Goal: Task Accomplishment & Management: Use online tool/utility

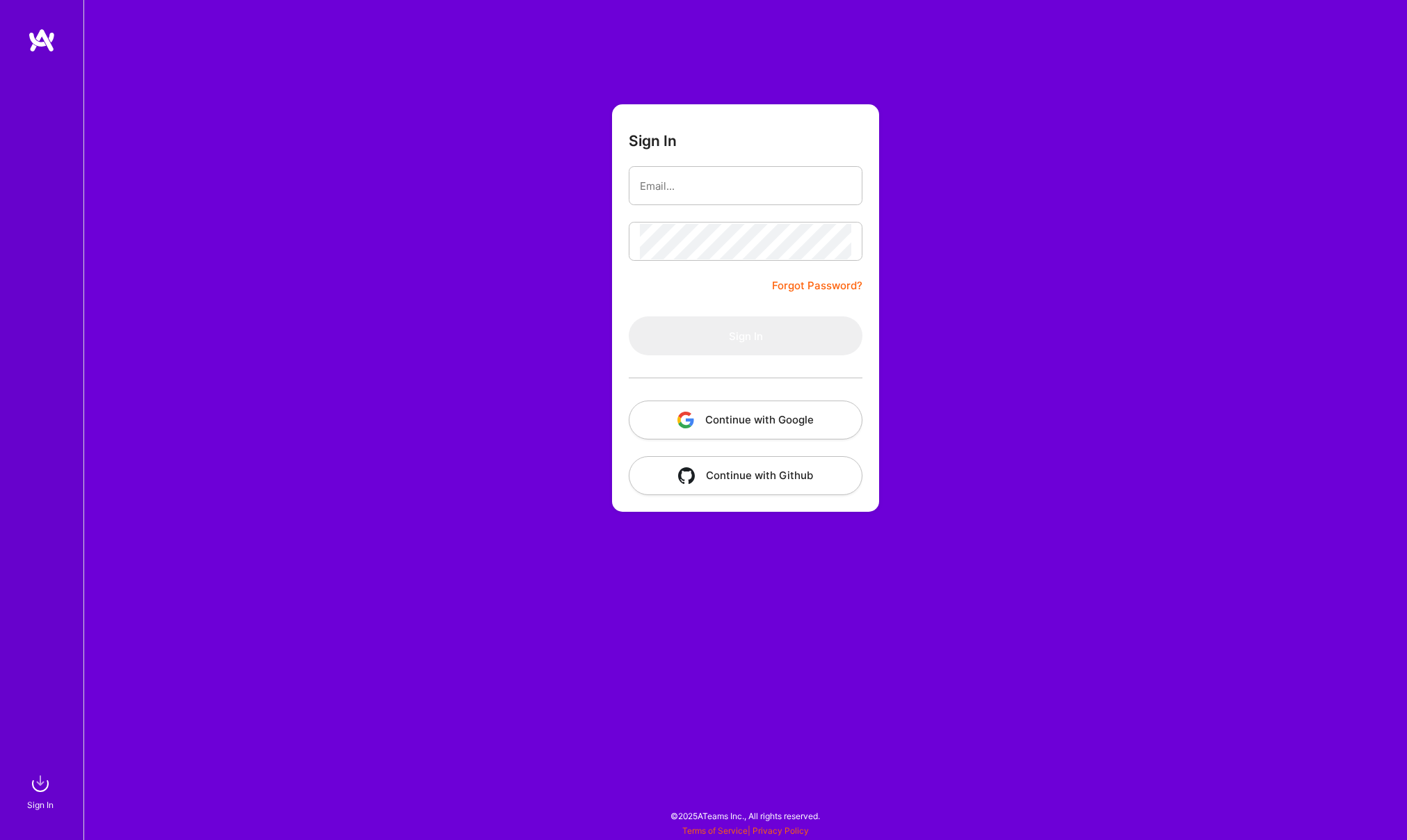
click at [669, 185] on input "email" at bounding box center [745, 186] width 211 height 35
type input "[EMAIL_ADDRESS][DOMAIN_NAME]"
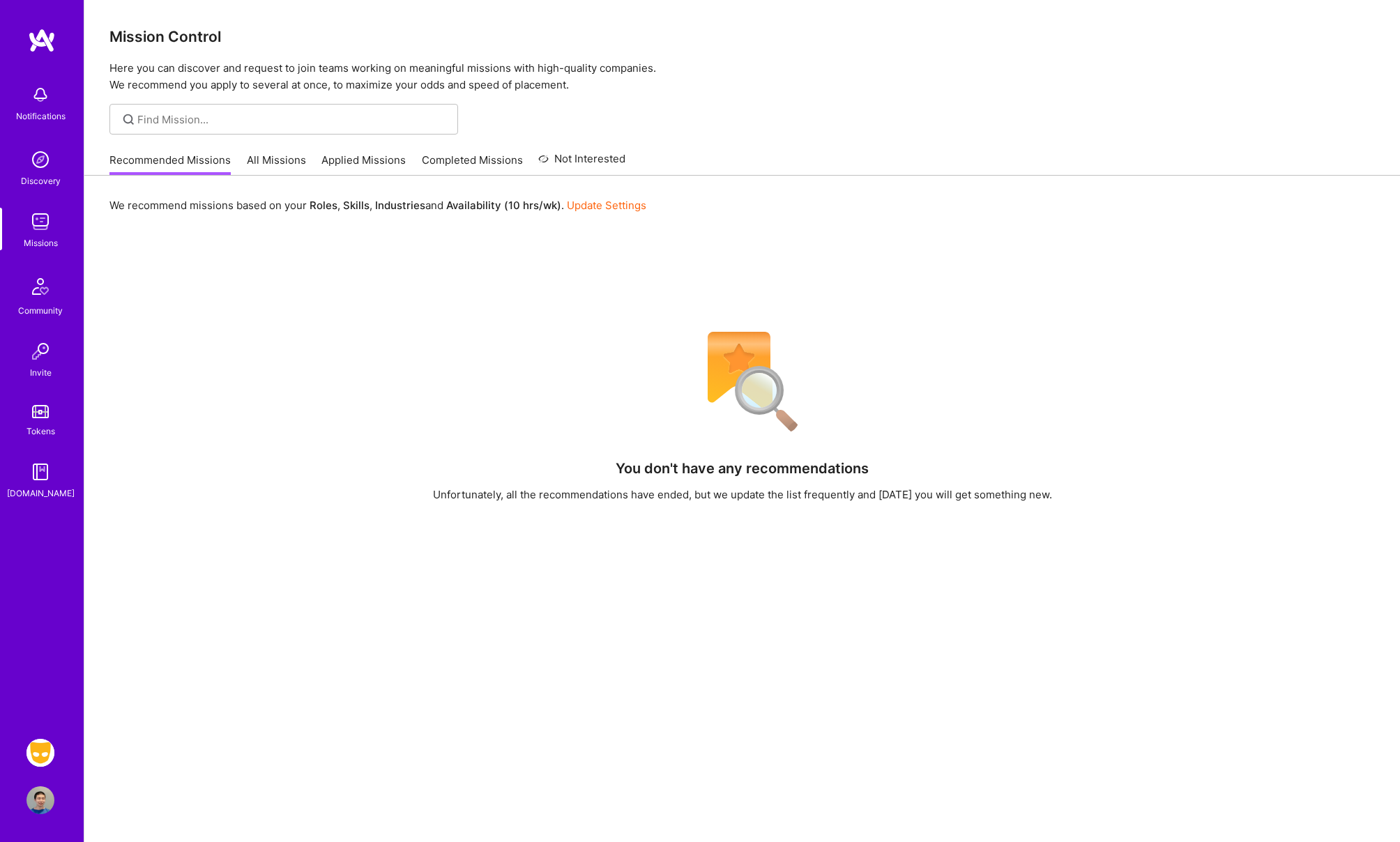
click at [43, 748] on img at bounding box center [41, 753] width 28 height 28
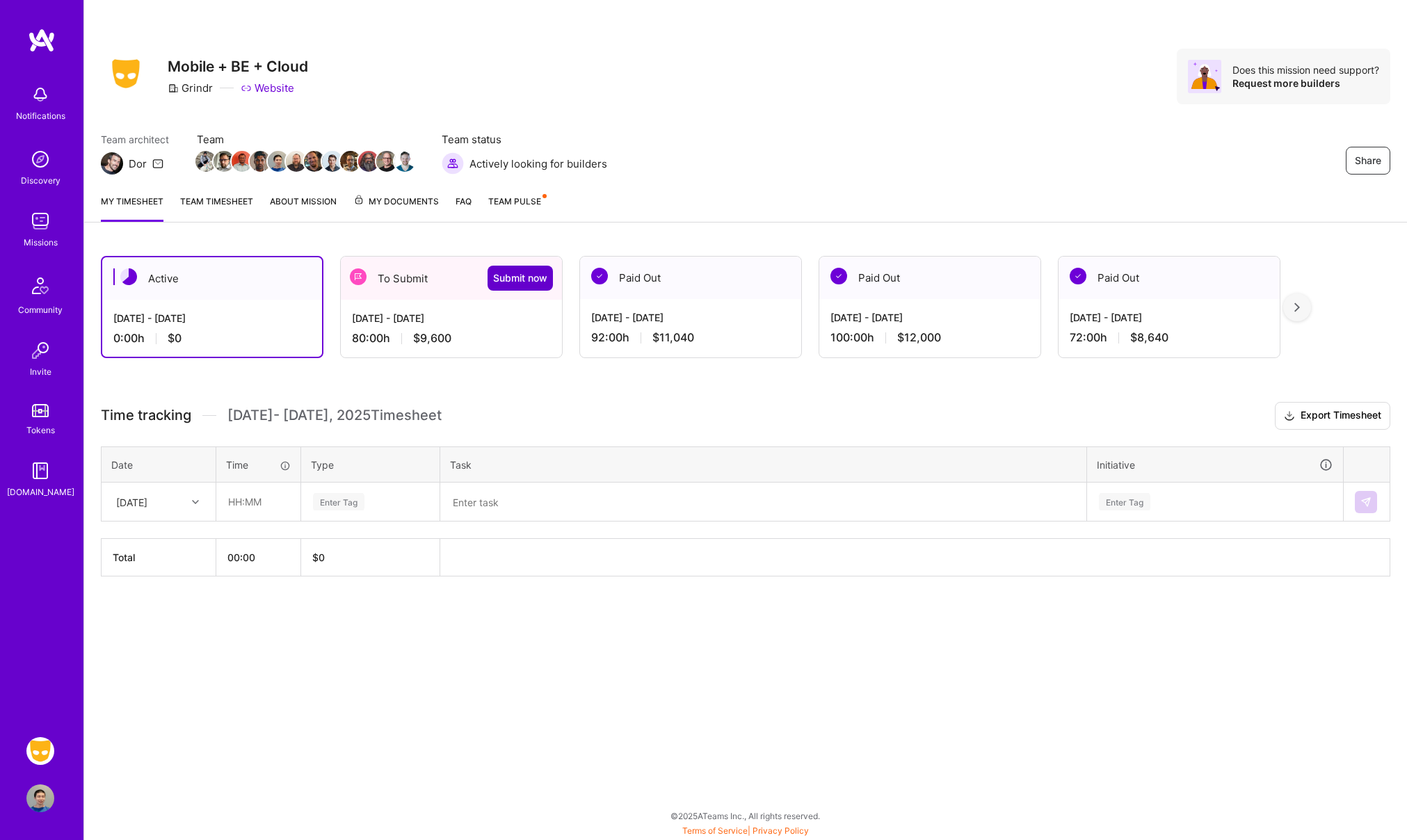
click at [528, 278] on span "Submit now" at bounding box center [520, 278] width 54 height 14
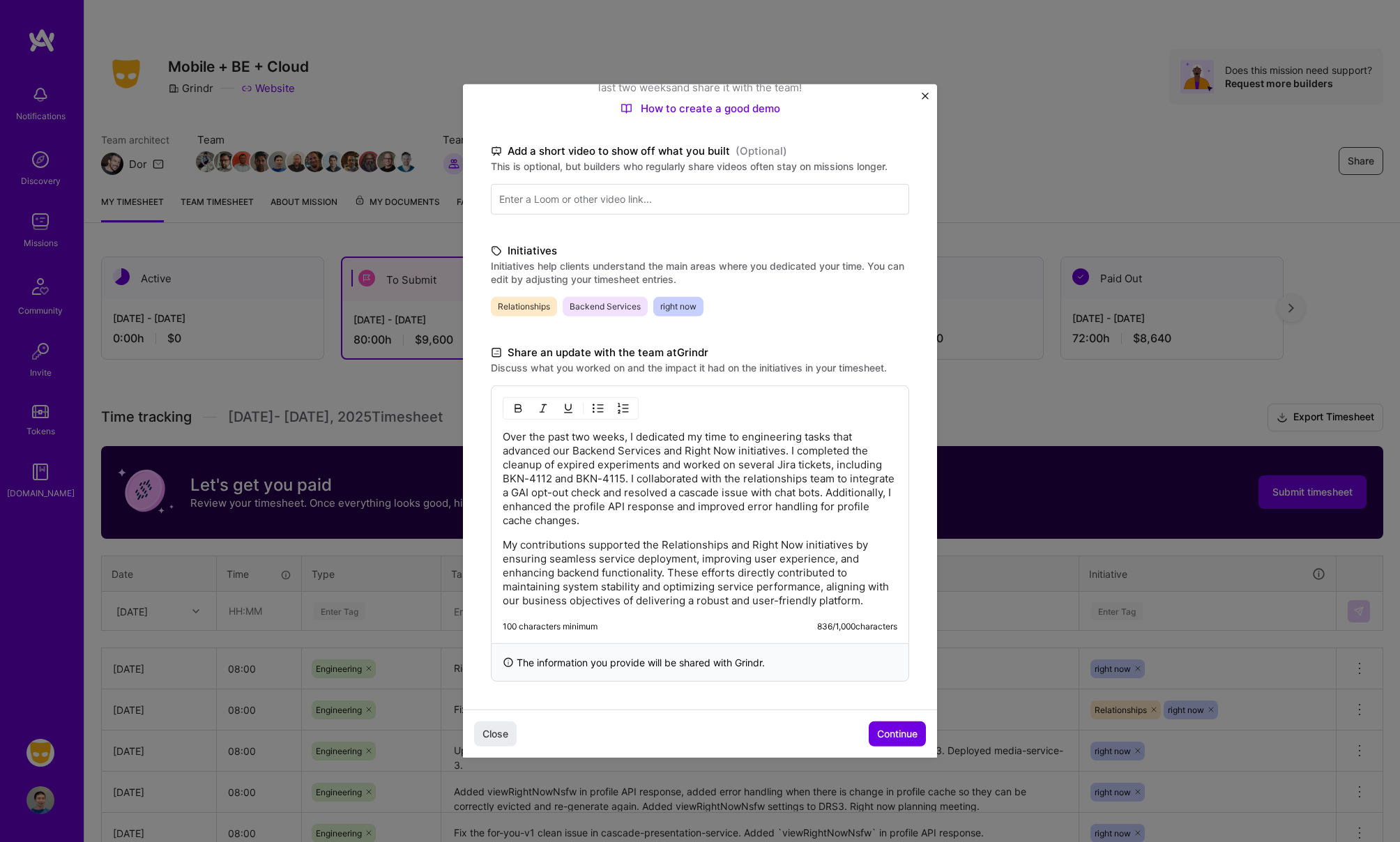
scroll to position [172, 0]
drag, startPoint x: 657, startPoint y: 467, endPoint x: 623, endPoint y: 479, distance: 36.1
click at [623, 479] on p "Over the past two weeks, I dedicated my time to engineering tasks that advanced…" at bounding box center [700, 481] width 395 height 98
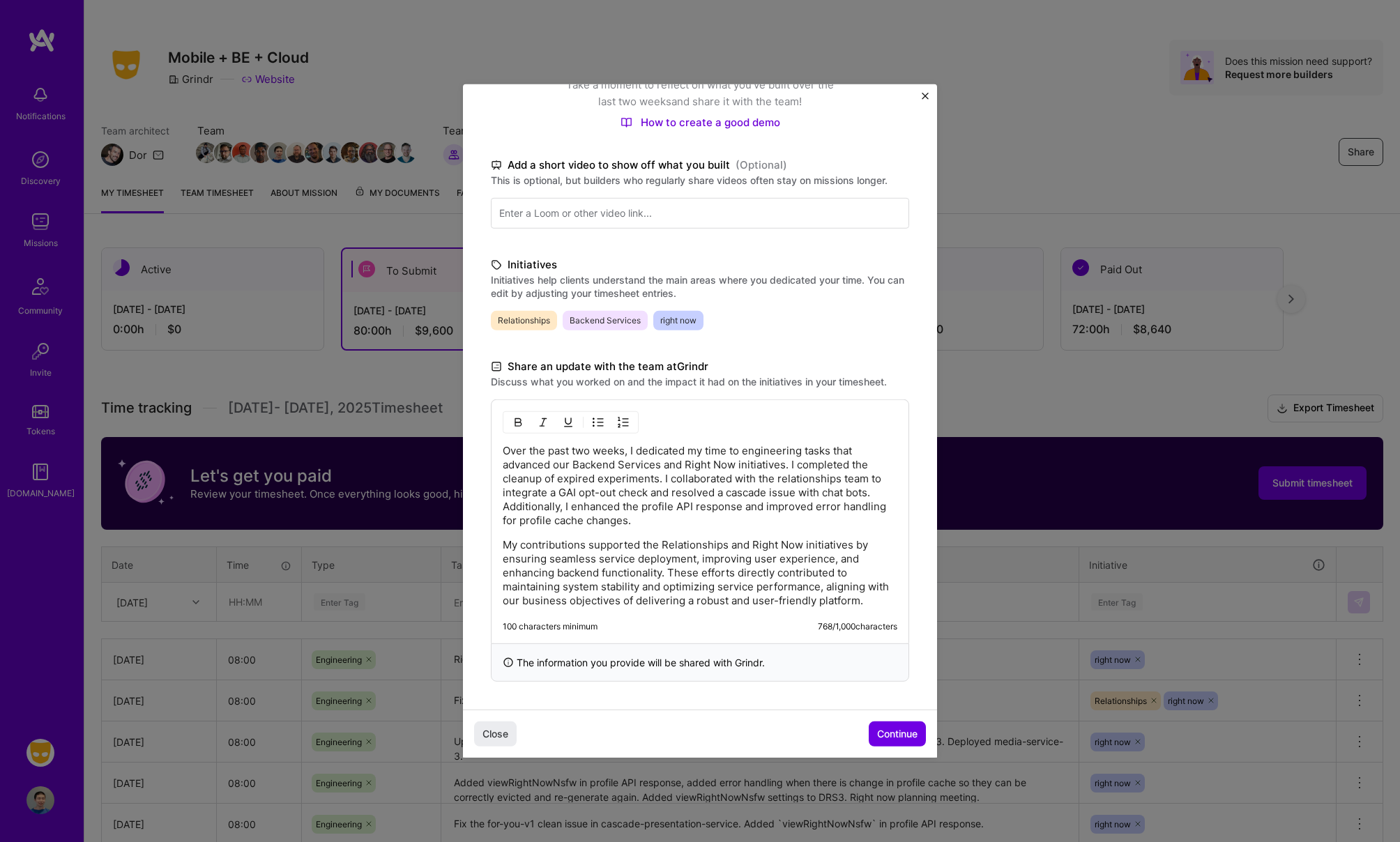
scroll to position [27, 0]
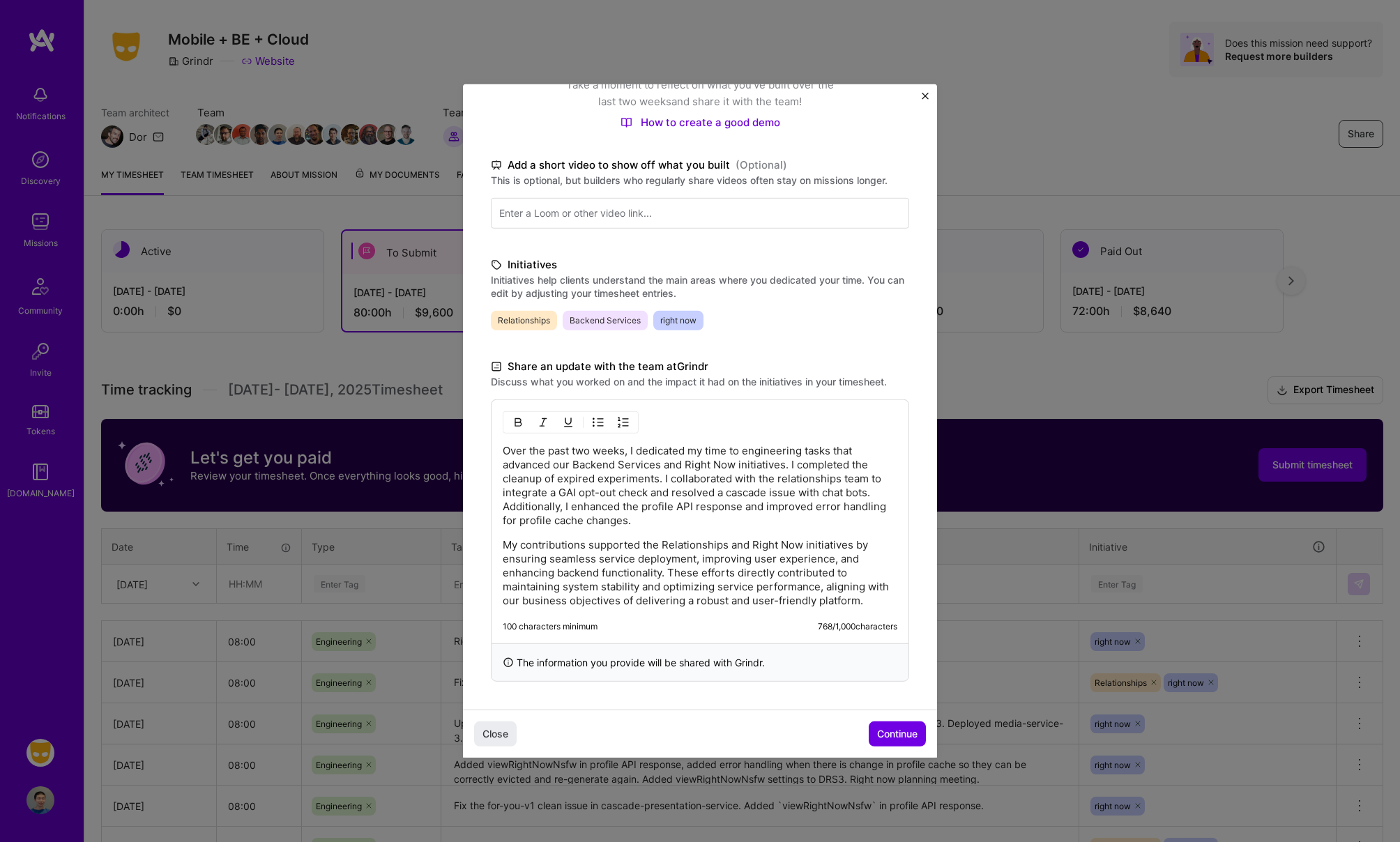
click at [778, 517] on p "Over the past two weeks, I dedicated my time to engineering tasks that advanced…" at bounding box center [700, 485] width 395 height 83
click at [870, 492] on p "Over the past two weeks, I dedicated my time to engineering tasks that advanced…" at bounding box center [700, 485] width 395 height 83
click at [886, 732] on span "Continue" at bounding box center [897, 733] width 41 height 14
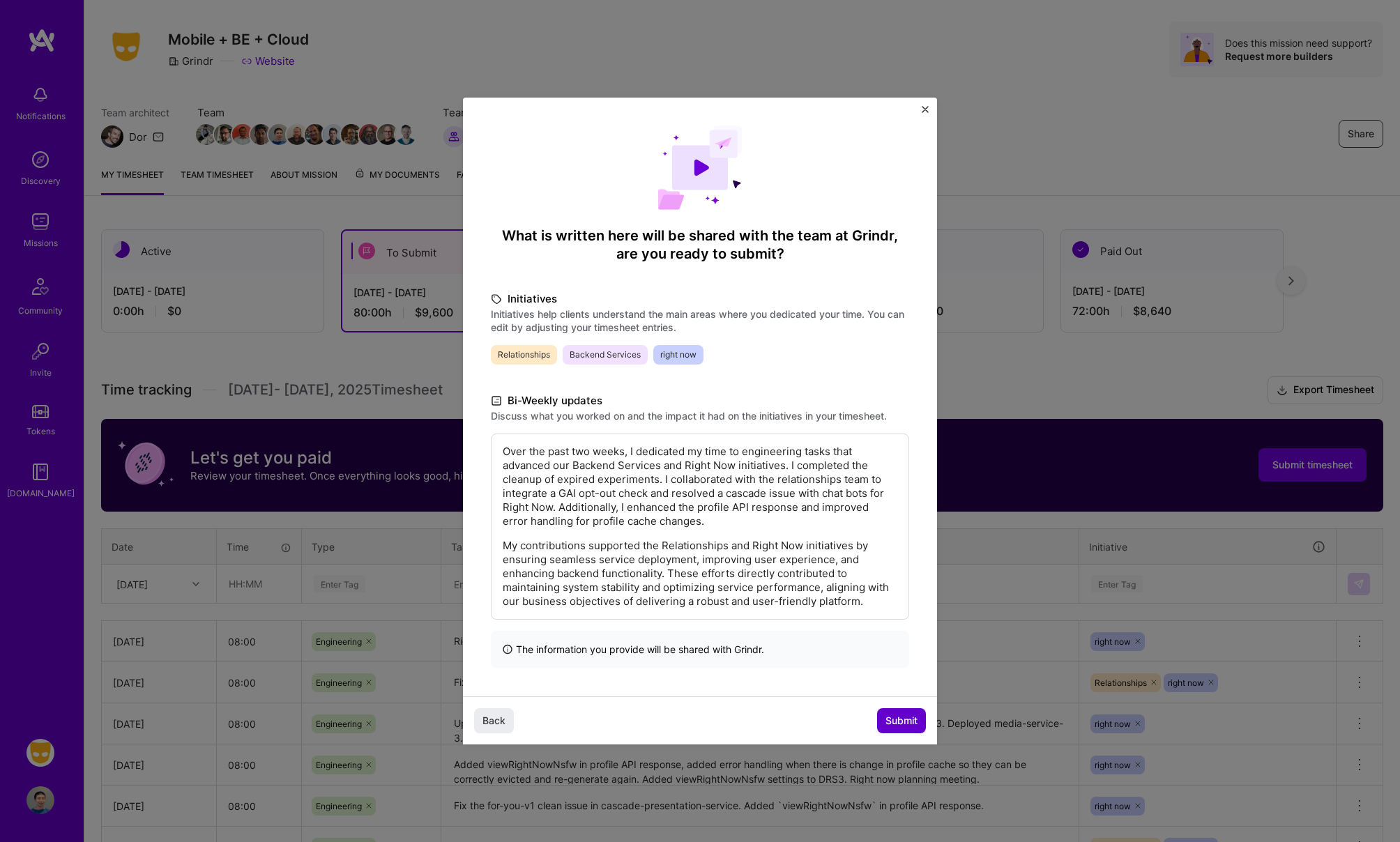
click at [894, 717] on span "Submit" at bounding box center [901, 720] width 32 height 14
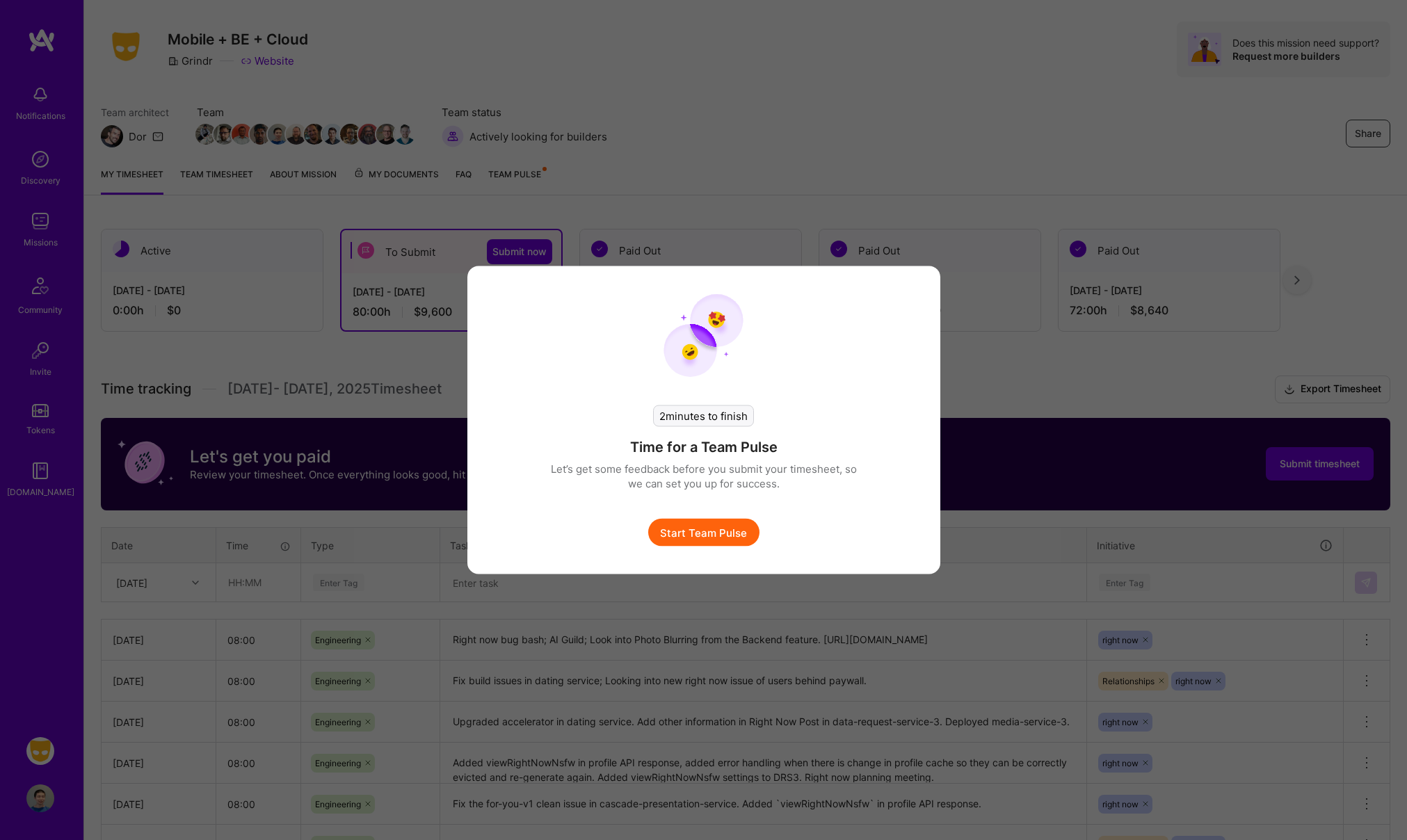
click at [715, 537] on button "Start Team Pulse" at bounding box center [704, 533] width 111 height 27
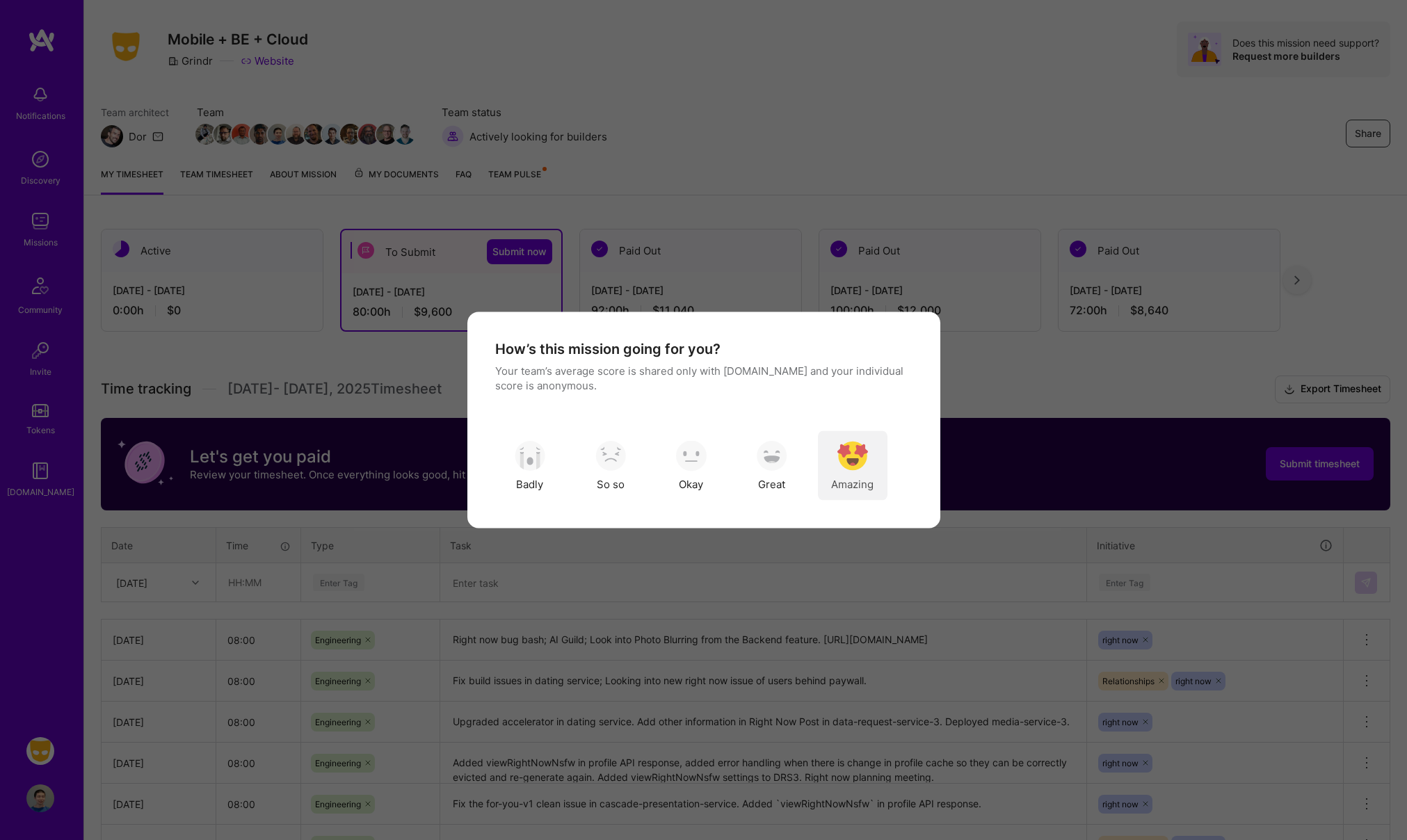
click at [850, 463] on img "modal" at bounding box center [853, 455] width 30 height 30
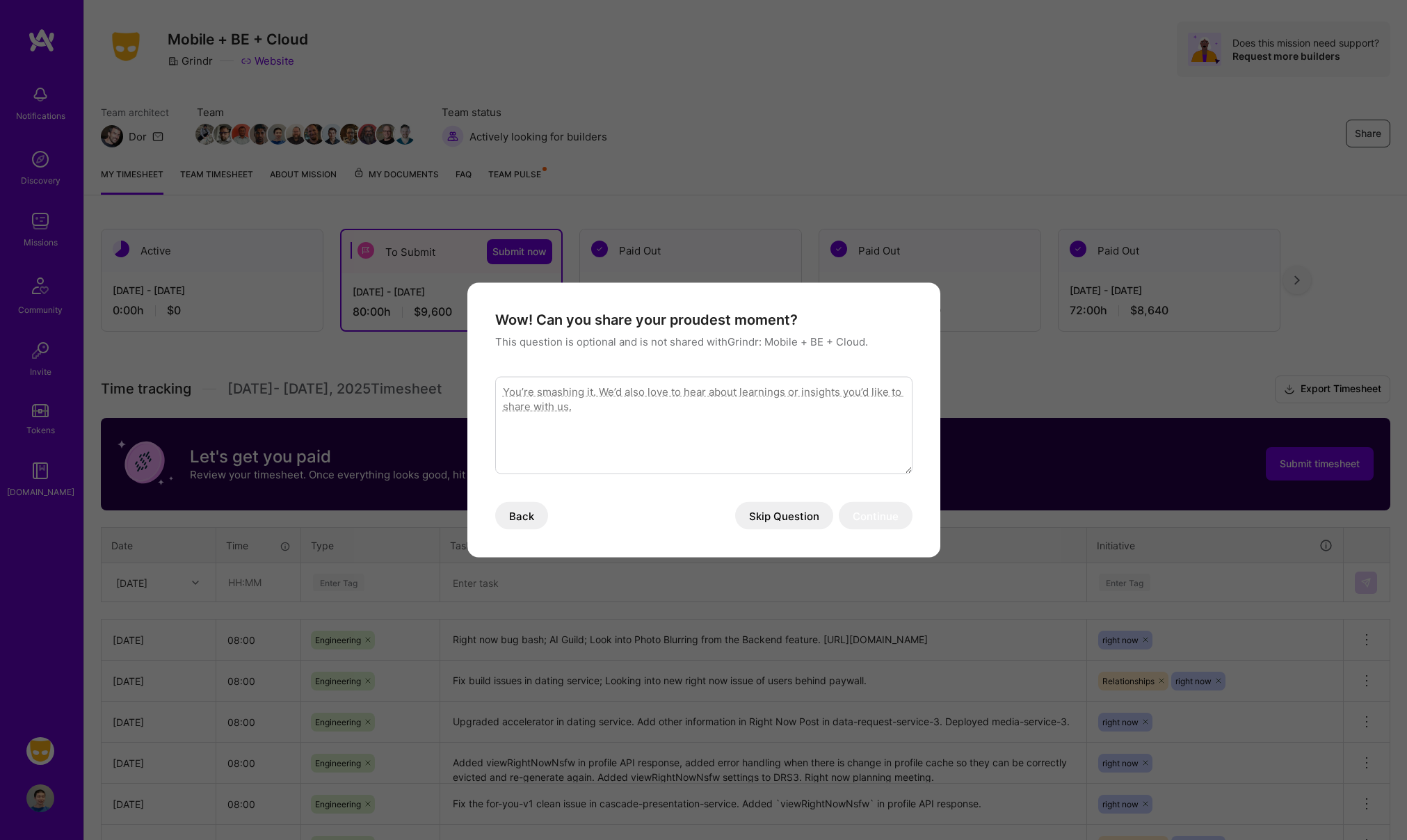
click at [773, 513] on button "Skip Question" at bounding box center [785, 516] width 98 height 27
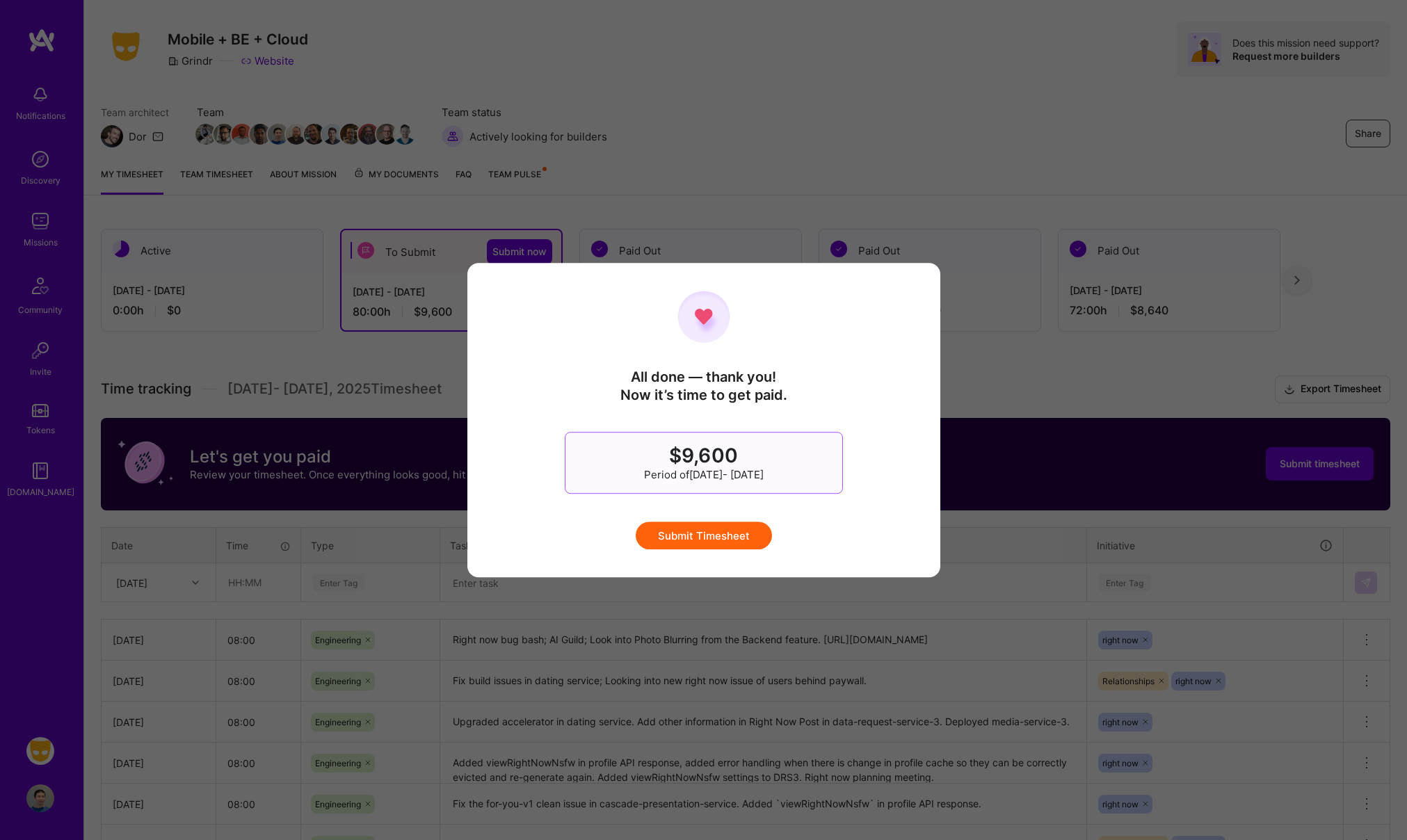
click at [706, 533] on button "Submit Timesheet" at bounding box center [704, 535] width 136 height 27
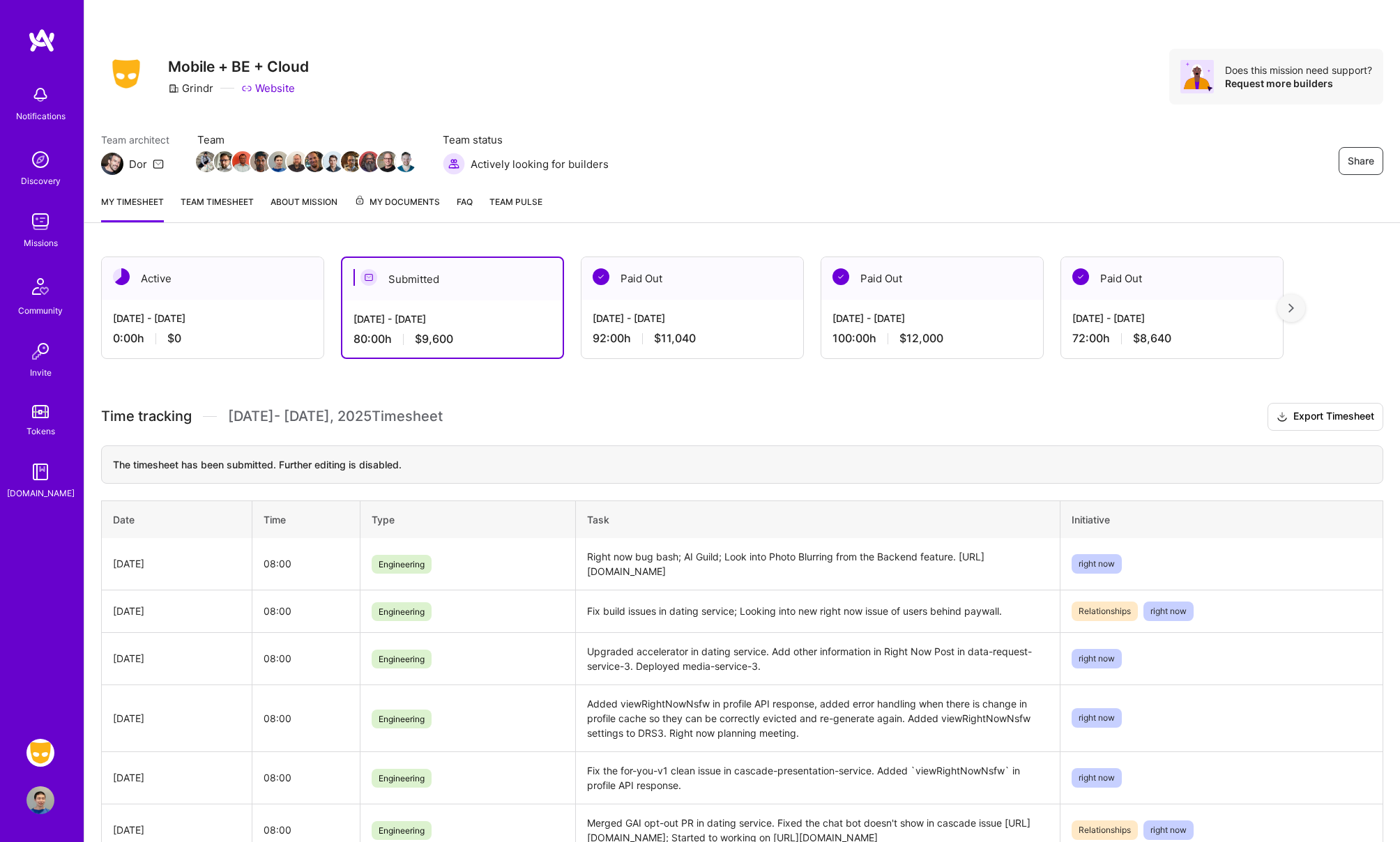
click at [507, 201] on span "Team Pulse" at bounding box center [516, 202] width 53 height 10
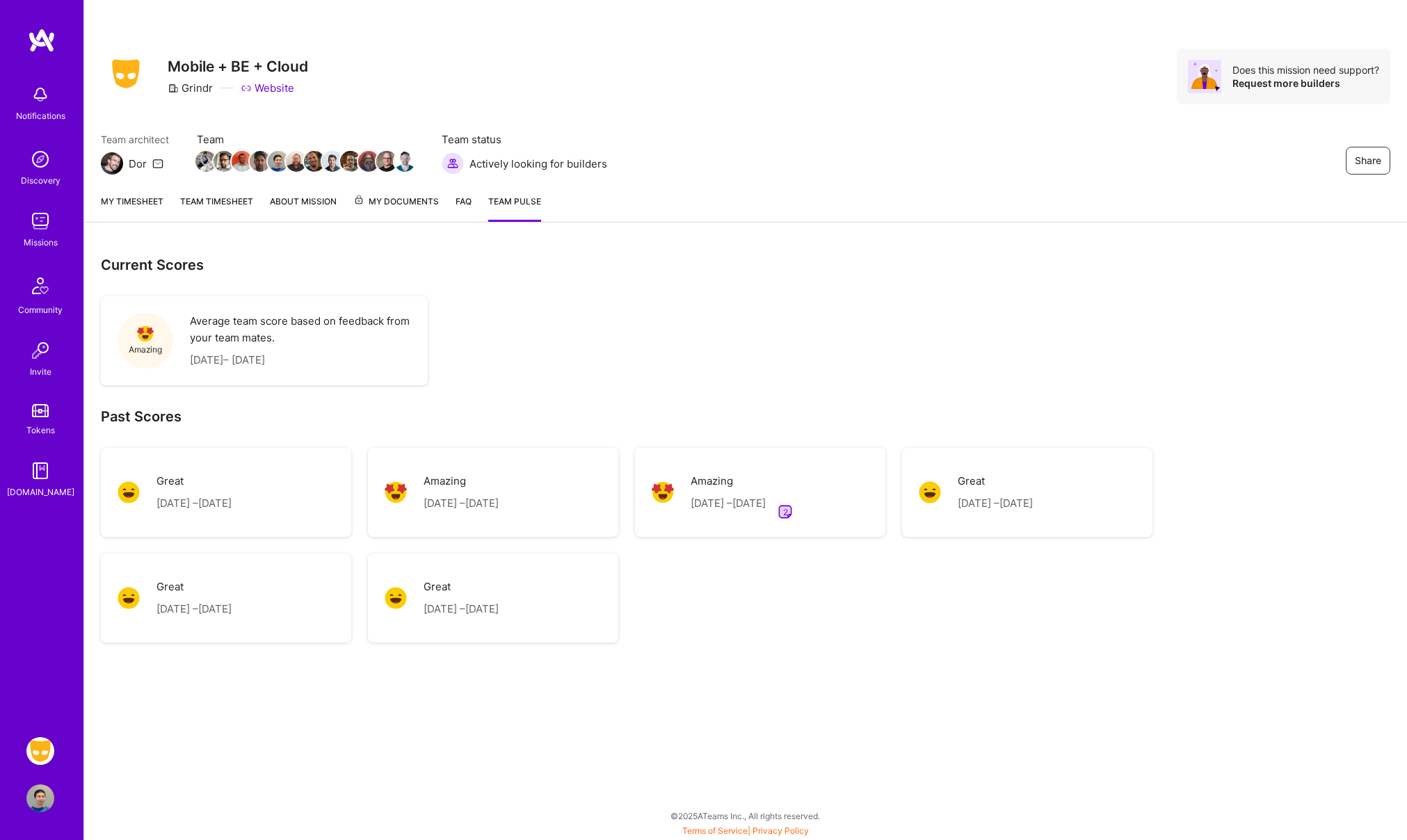
click at [788, 511] on span "2" at bounding box center [785, 512] width 5 height 14
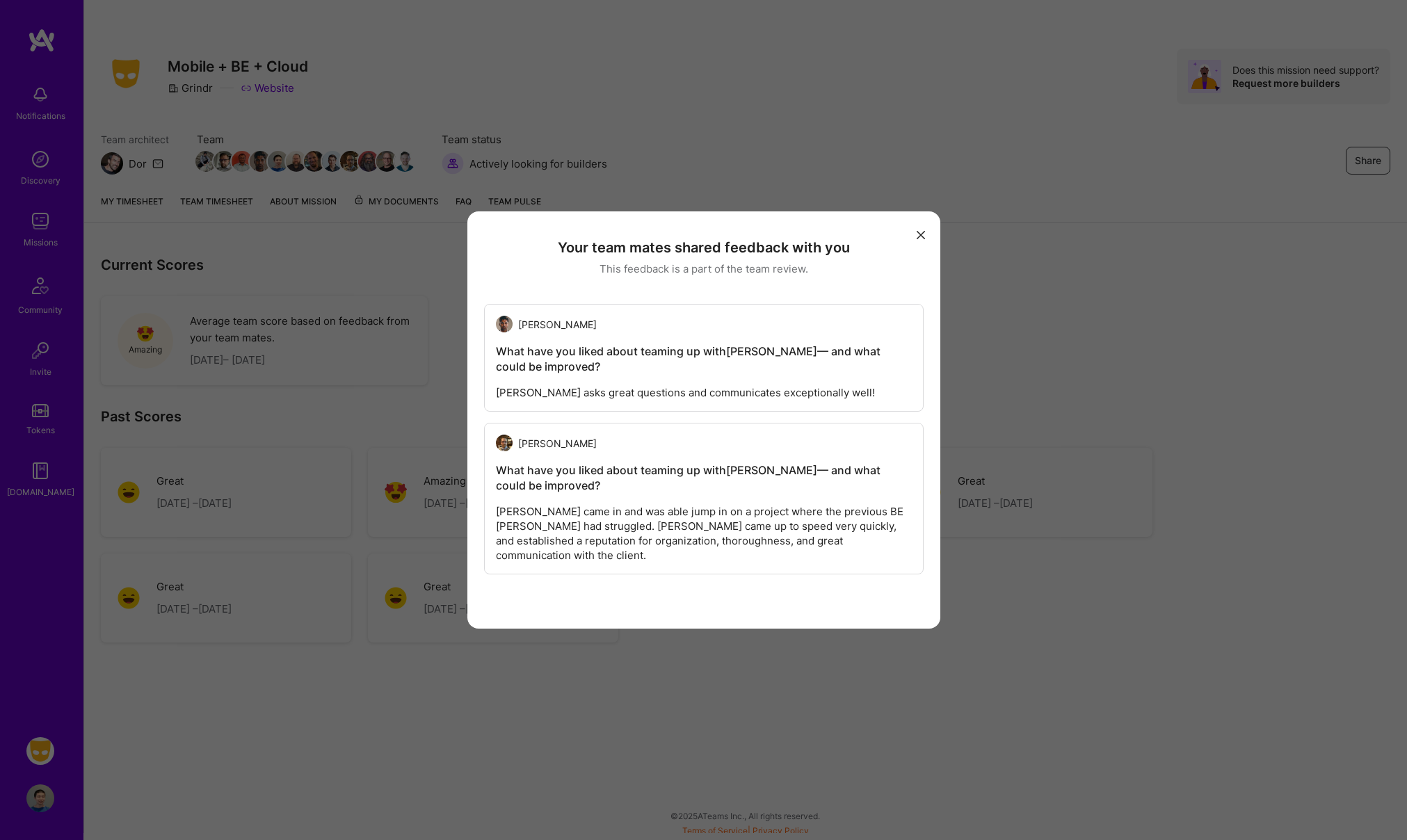
click at [924, 229] on button "modal" at bounding box center [921, 234] width 17 height 23
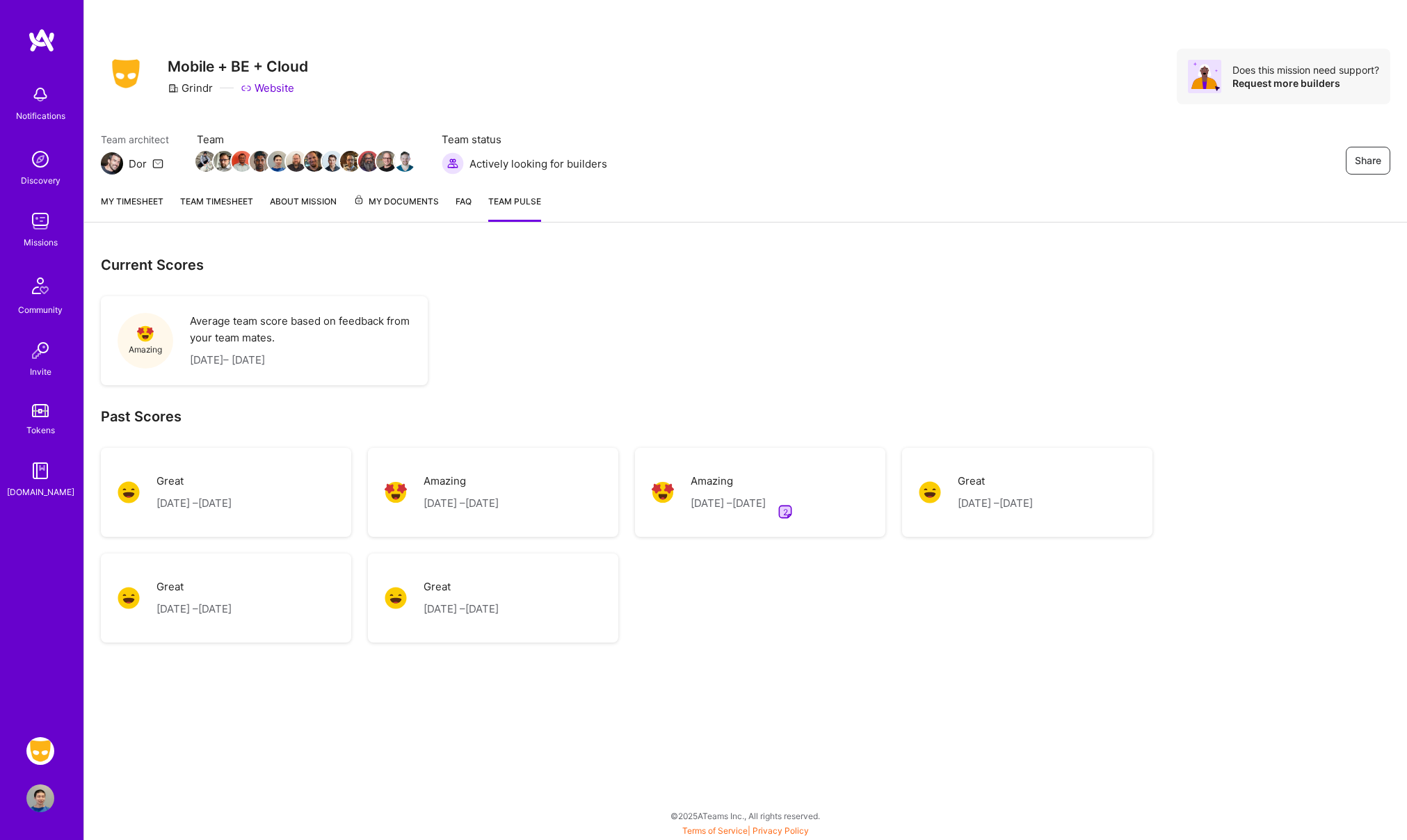
click at [499, 483] on p "Amazing" at bounding box center [461, 480] width 75 height 17
click at [257, 341] on p "Average team score based on feedback from your team mates." at bounding box center [300, 329] width 221 height 33
click at [596, 320] on div "Current Scores Amazing Average team score based on feedback from your team mate…" at bounding box center [745, 454] width 1290 height 395
click at [211, 200] on link "Team timesheet" at bounding box center [216, 208] width 73 height 27
